Goal: Find specific page/section: Find specific page/section

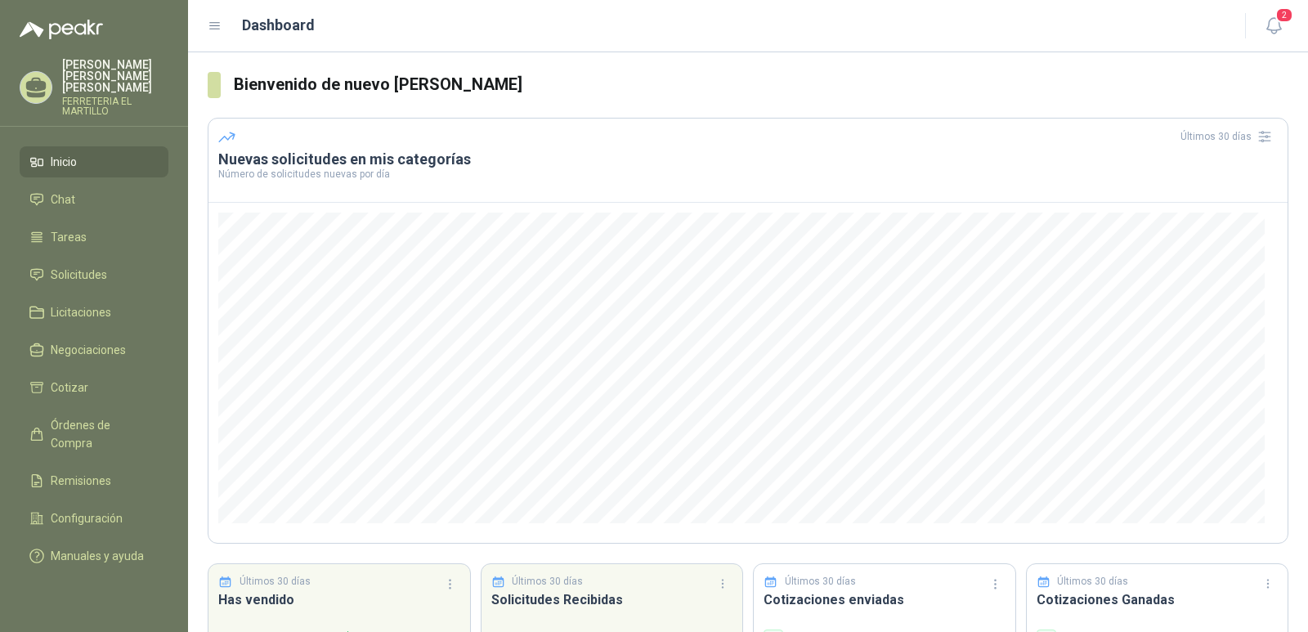
scroll to position [105, 0]
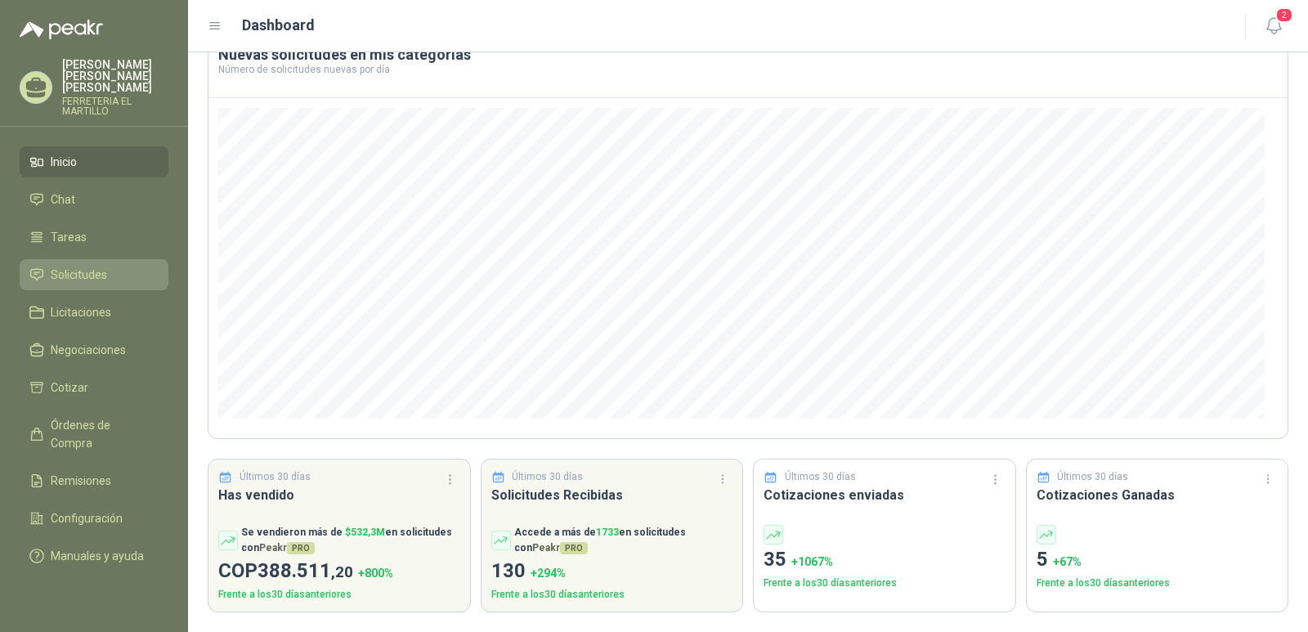
click at [114, 266] on li "Solicitudes" at bounding box center [93, 275] width 129 height 18
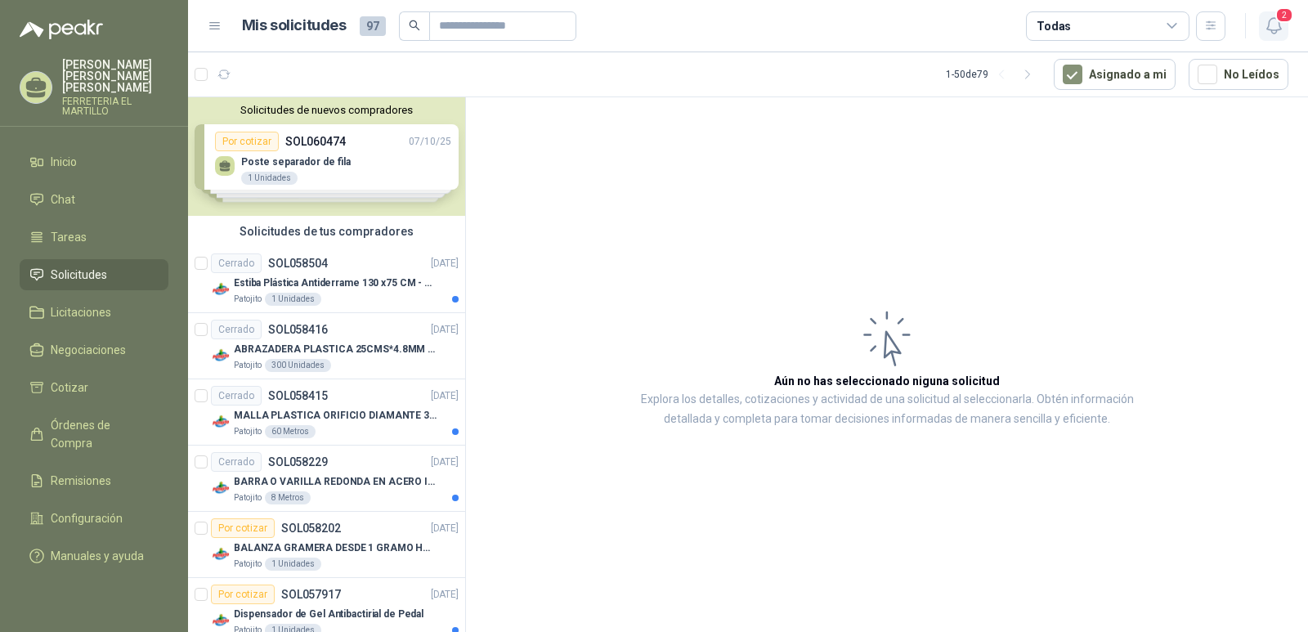
click at [1278, 16] on span "2" at bounding box center [1284, 15] width 18 height 16
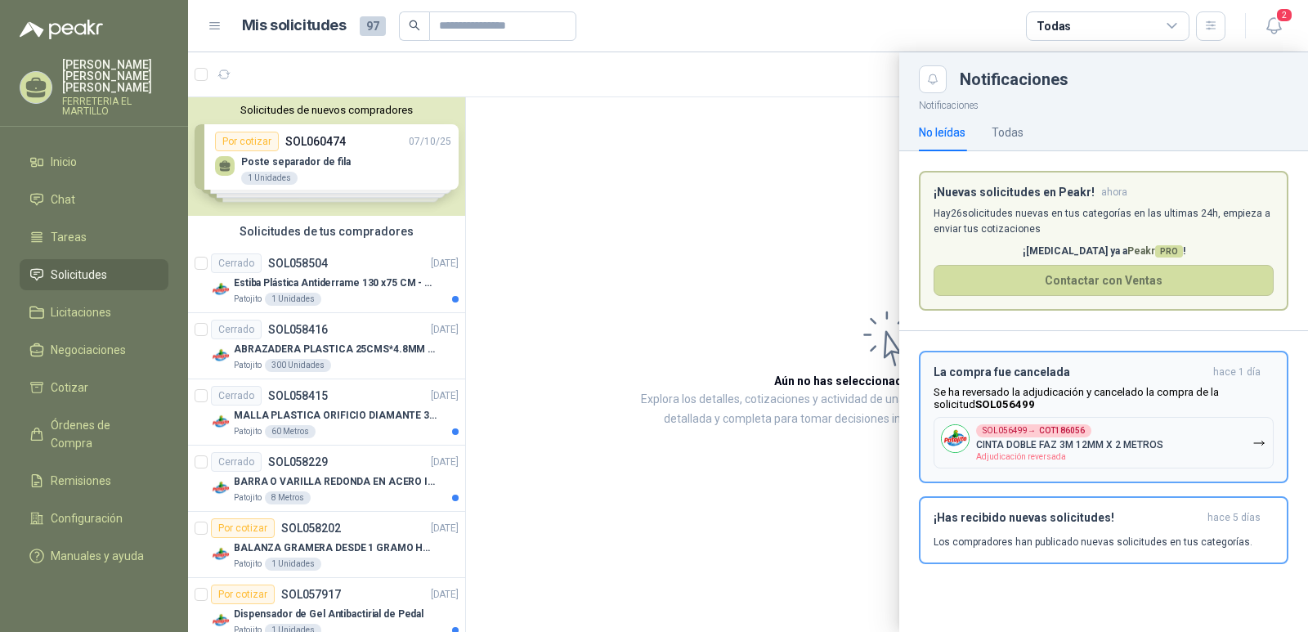
click at [1205, 444] on button "SOL056499 → COT186056 CINTA DOBLE FAZ 3M 12MM X 2 METROS Adjudicación reversada" at bounding box center [1104, 443] width 340 height 52
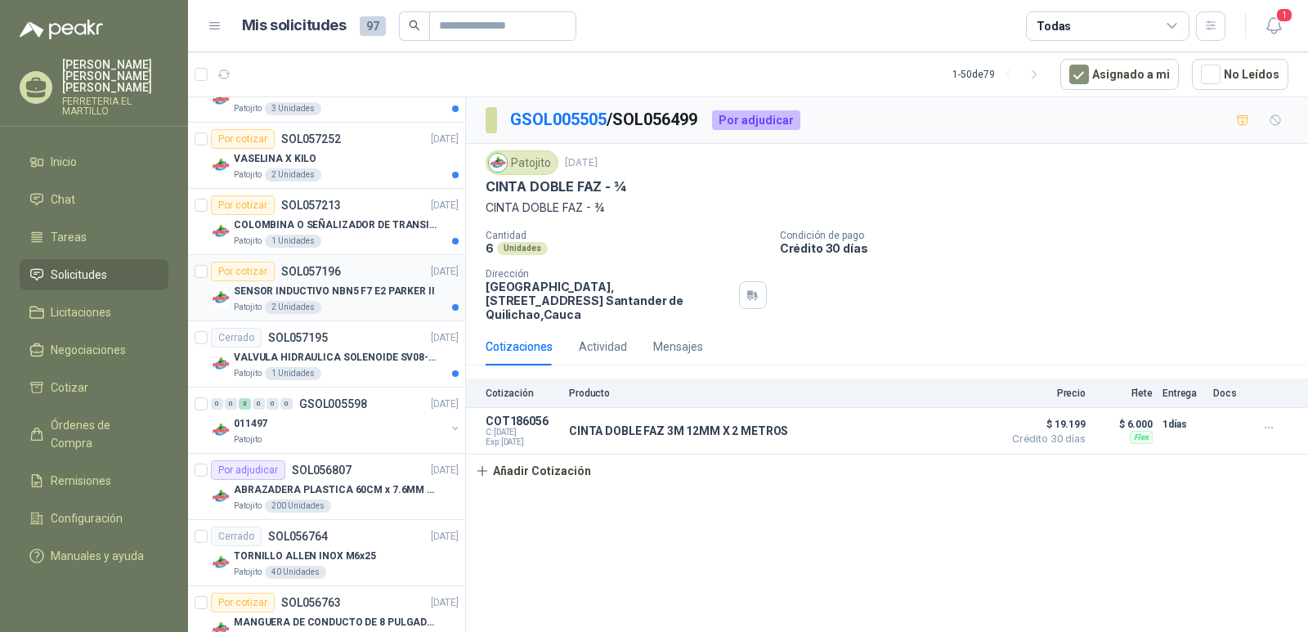
scroll to position [164, 0]
